Goal: Find specific page/section: Find specific page/section

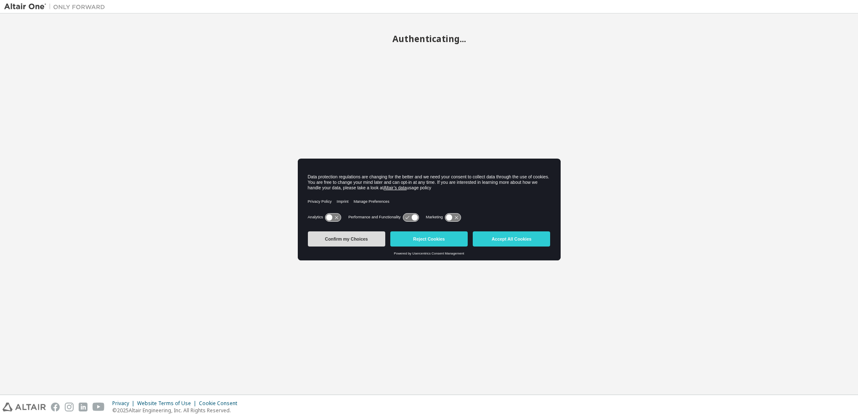
click at [346, 237] on button "Confirm my Choices" at bounding box center [346, 238] width 77 height 15
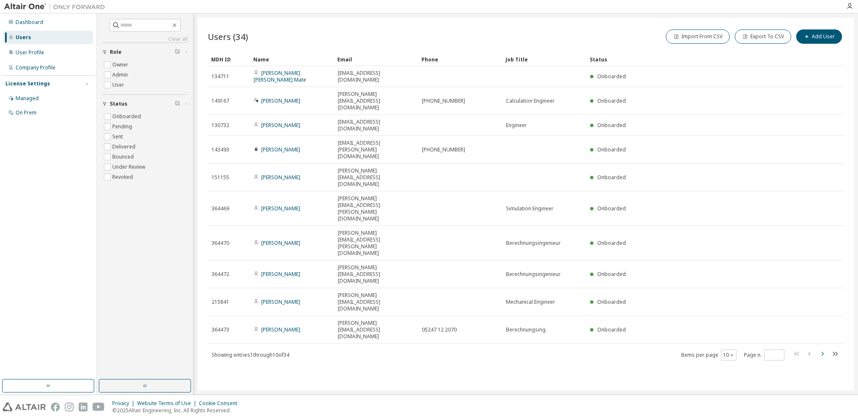
click at [821, 348] on icon "button" at bounding box center [822, 353] width 10 height 10
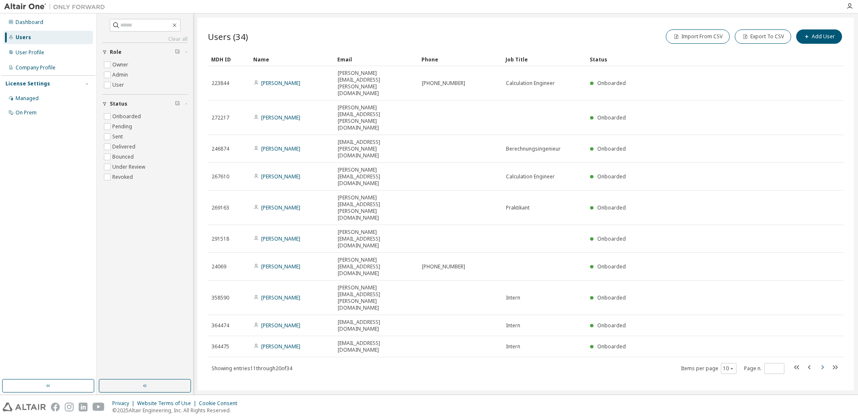
click at [821, 362] on icon "button" at bounding box center [822, 367] width 10 height 10
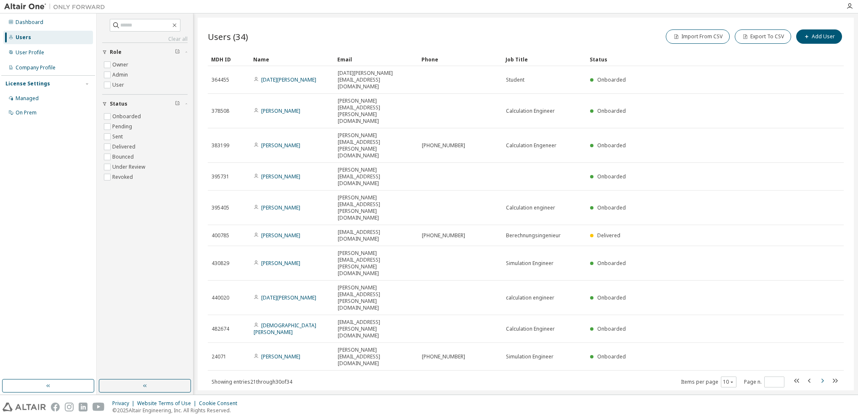
click at [821, 375] on icon "button" at bounding box center [822, 380] width 10 height 10
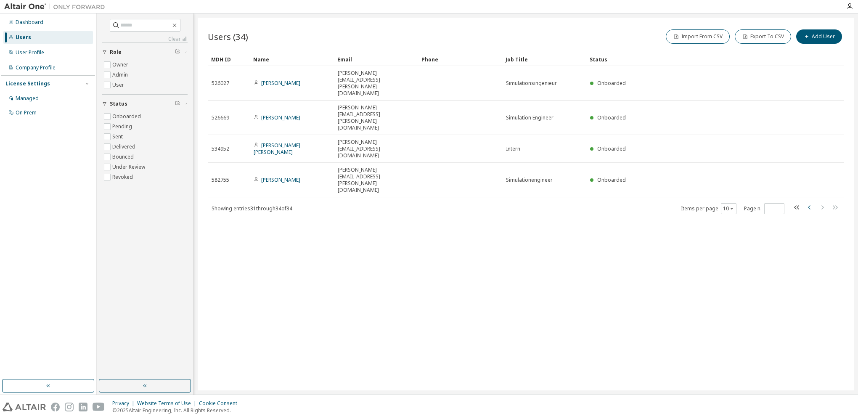
click at [811, 202] on icon "button" at bounding box center [809, 207] width 10 height 10
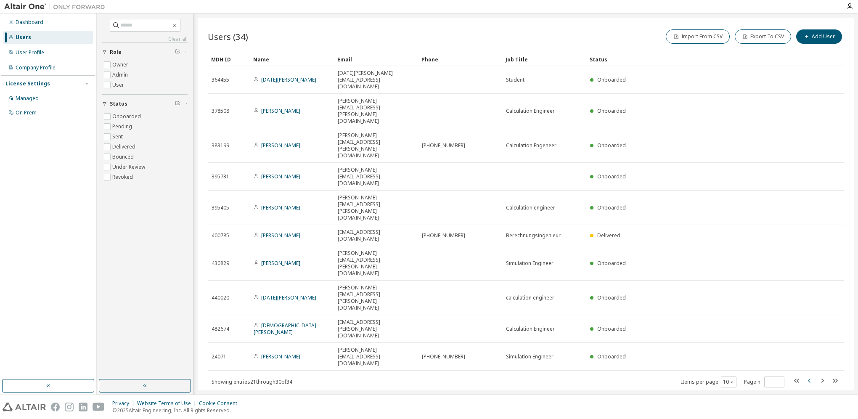
click at [811, 190] on tr "395405 Stefan Rehm stefan.rehm@claas.com Calculation engineer Onboarded" at bounding box center [526, 207] width 636 height 34
click at [808, 375] on icon "button" at bounding box center [809, 380] width 10 height 10
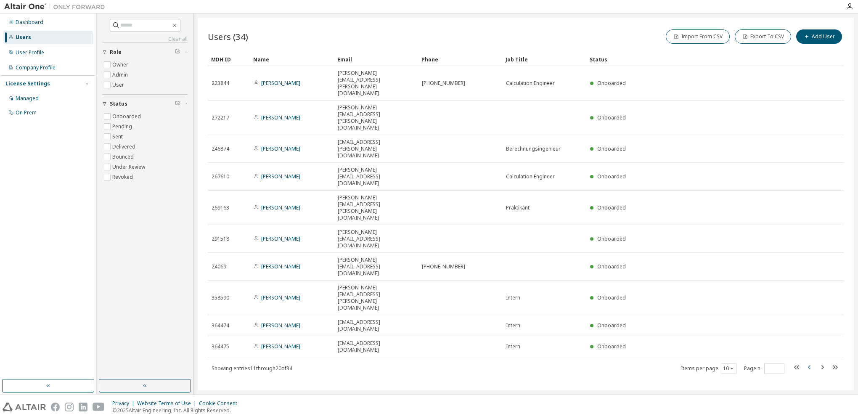
click at [809, 362] on icon "button" at bounding box center [809, 367] width 10 height 10
type input "*"
